Goal: Information Seeking & Learning: Learn about a topic

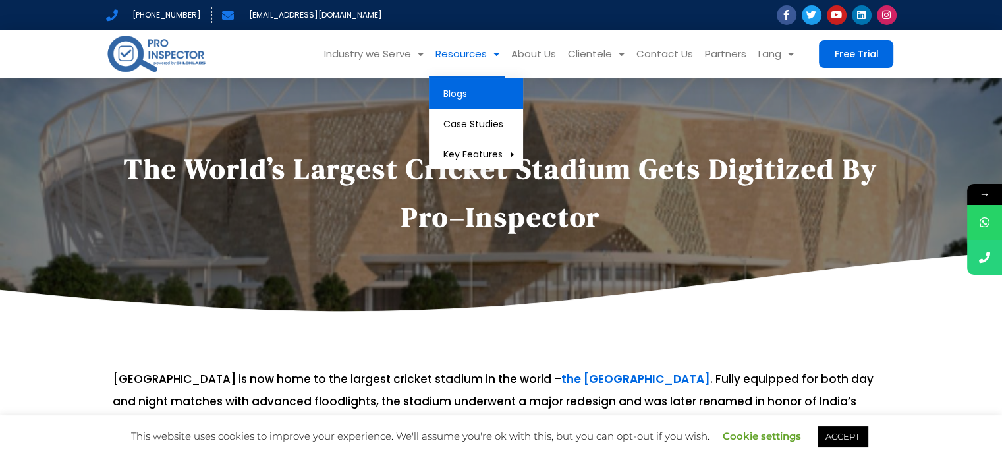
click at [479, 95] on link "Blogs" at bounding box center [476, 93] width 94 height 30
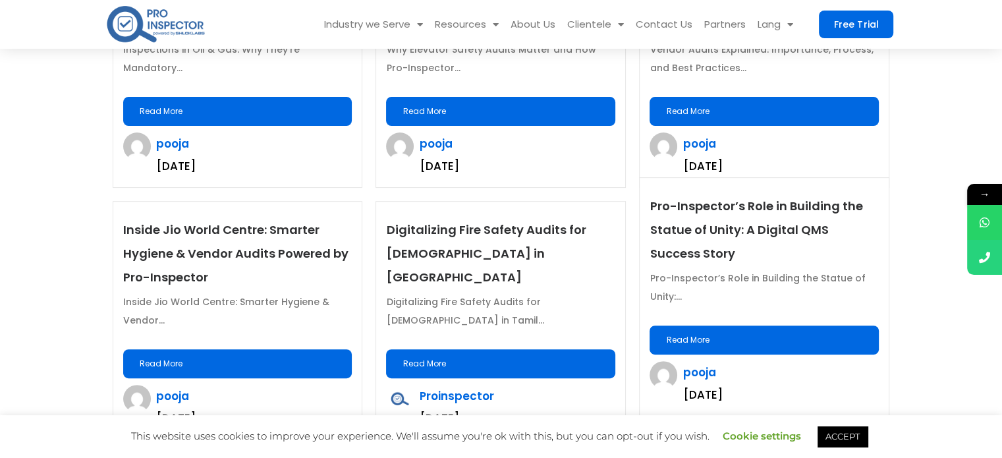
scroll to position [527, 0]
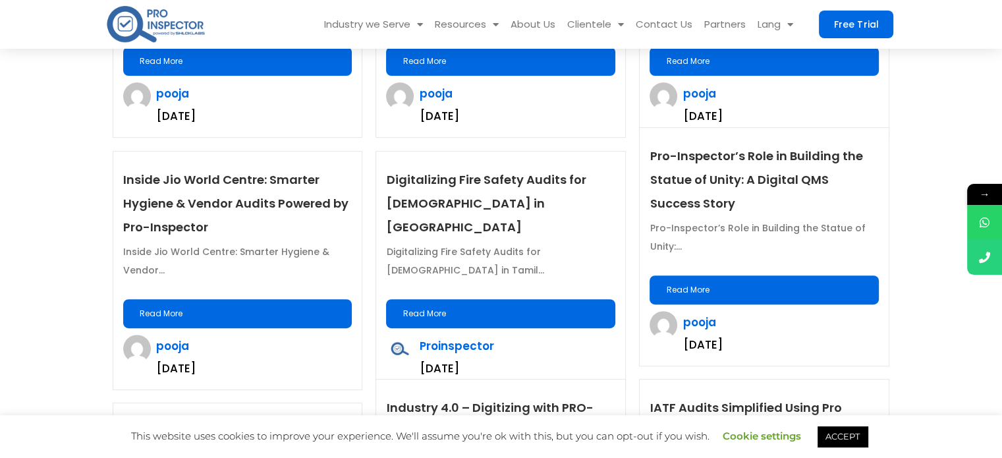
click at [745, 281] on link "Read More" at bounding box center [764, 289] width 229 height 29
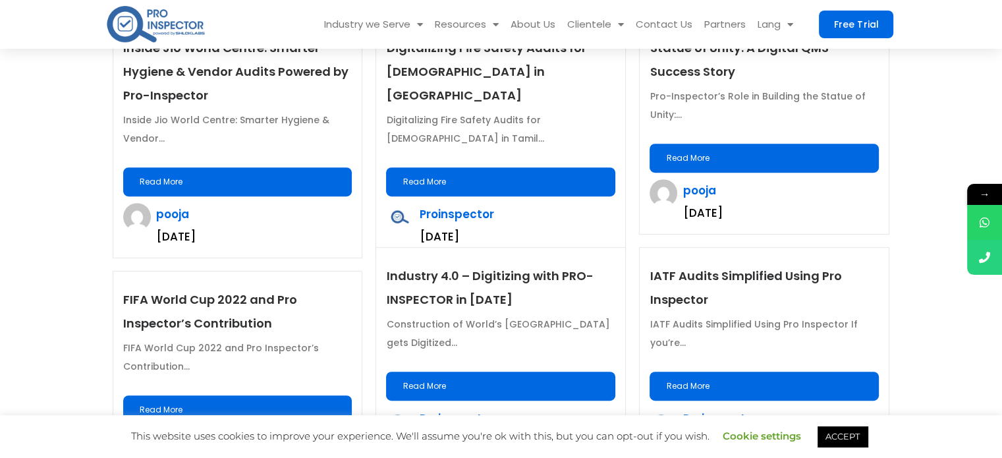
scroll to position [791, 0]
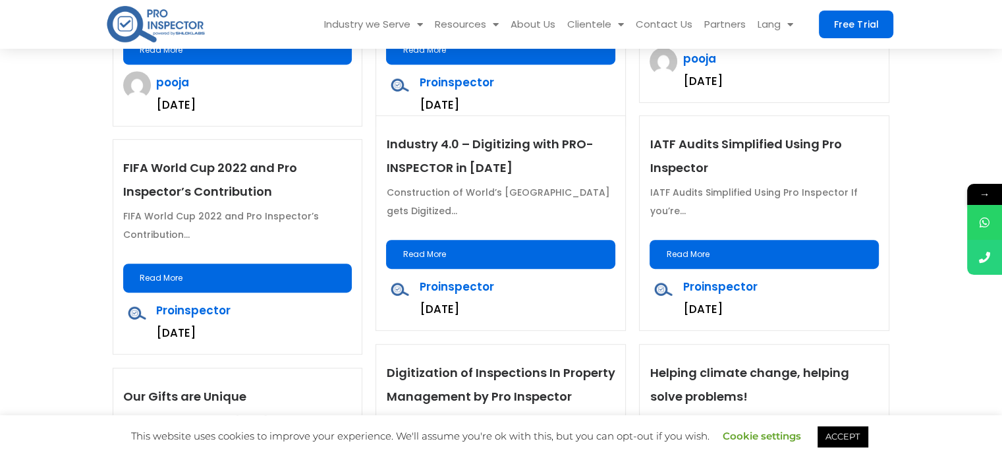
drag, startPoint x: 250, startPoint y: 281, endPoint x: 261, endPoint y: 268, distance: 16.9
click at [250, 281] on link "Read More" at bounding box center [237, 278] width 229 height 29
click at [231, 190] on link "FIFA World Cup 2022 and Pro Inspector’s Contribution" at bounding box center [210, 179] width 174 height 40
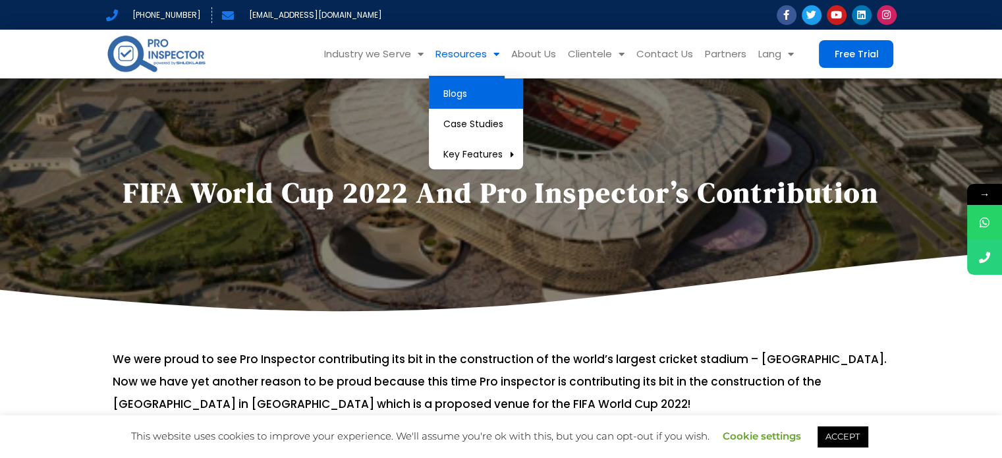
click at [482, 89] on link "Blogs" at bounding box center [476, 93] width 94 height 30
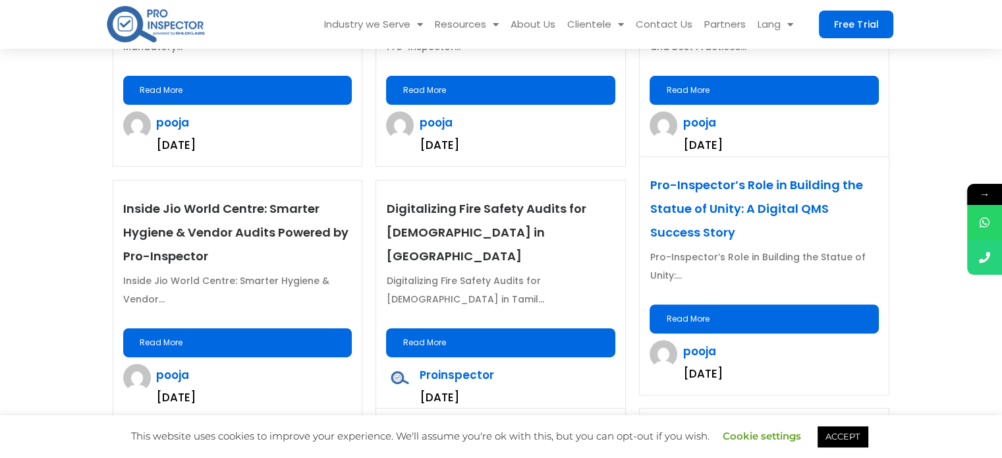
scroll to position [527, 0]
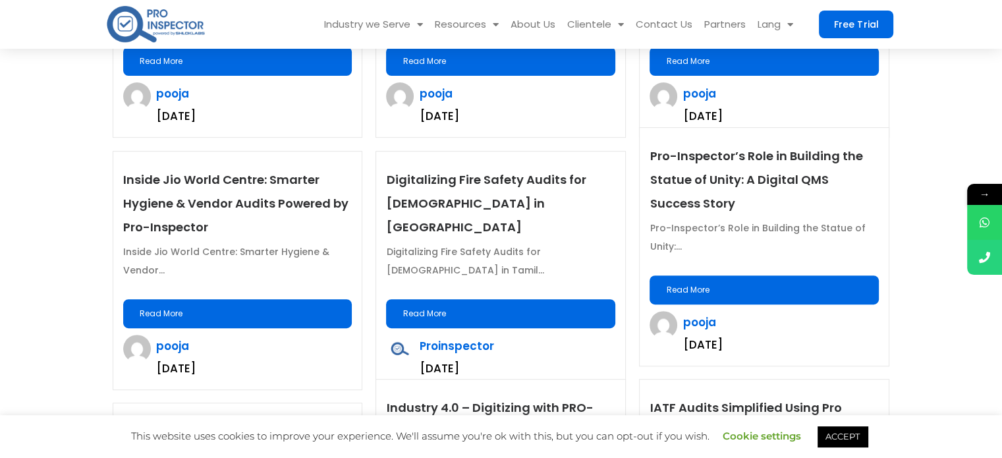
click at [770, 291] on link "Read More" at bounding box center [764, 289] width 229 height 29
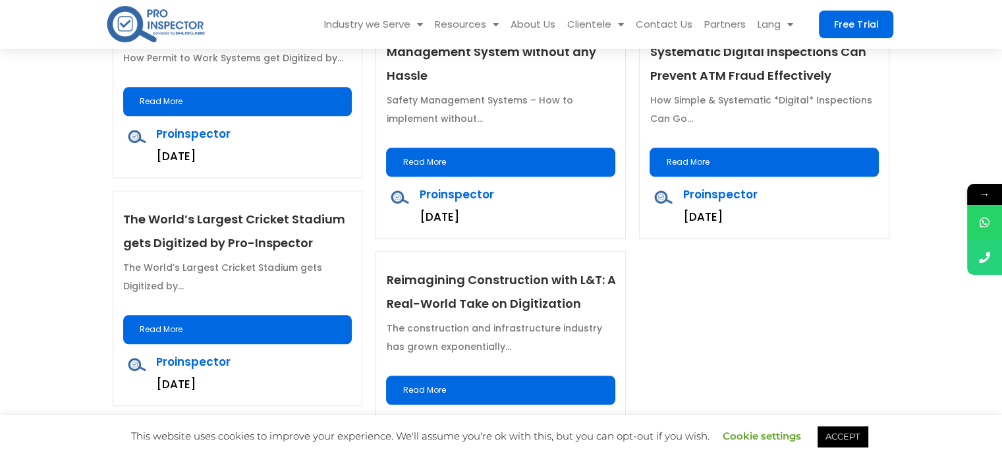
scroll to position [1384, 0]
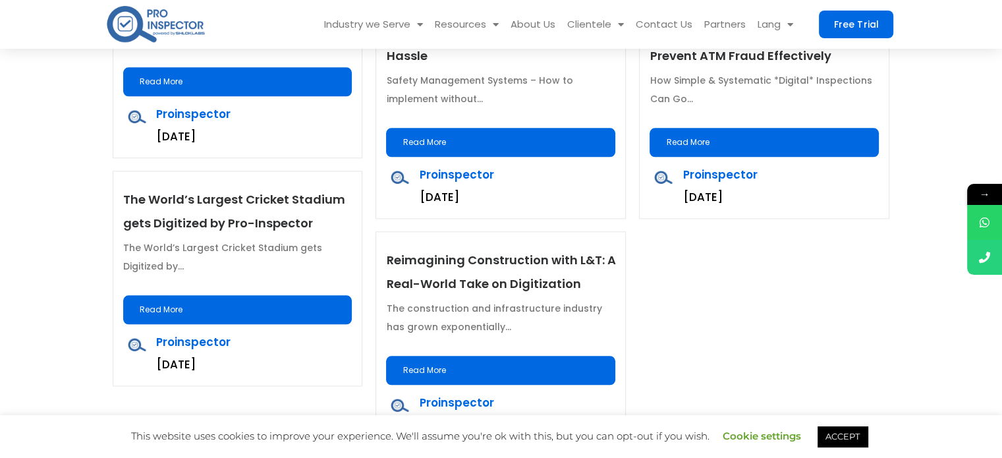
click at [294, 302] on link "Read More" at bounding box center [237, 309] width 229 height 29
